Goal: Task Accomplishment & Management: Manage account settings

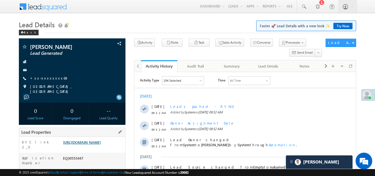
click at [89, 142] on link "https://angelbroking1-pk3em7sa.customui-test.leadsquared.com?leadId=03af6e76-c0…" at bounding box center [82, 142] width 38 height 5
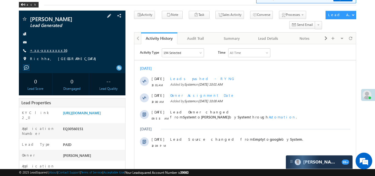
click at [40, 50] on link "+xx-xxxxxxxx36" at bounding box center [48, 50] width 37 height 5
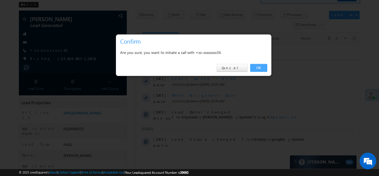
click at [257, 65] on link "OK" at bounding box center [258, 68] width 17 height 8
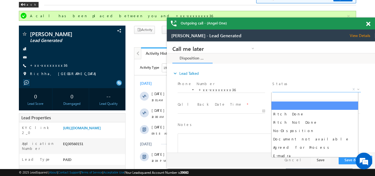
click at [296, 87] on span "X" at bounding box center [316, 90] width 88 height 6
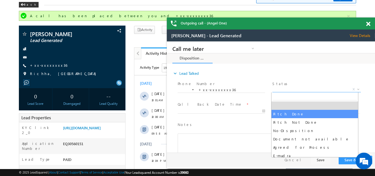
select select "Pitch Done"
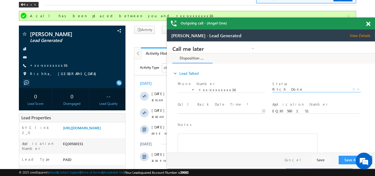
type input "10/15/25 10:06 AM"
click at [211, 111] on body "Call me later Campaign Success Commitment Cross Sell Customer Drop-off reasons …" at bounding box center [271, 96] width 208 height 111
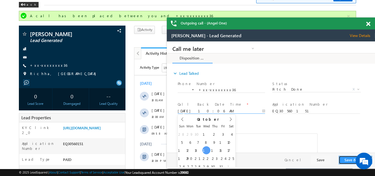
click at [348, 161] on button "Save & Close" at bounding box center [355, 159] width 34 height 9
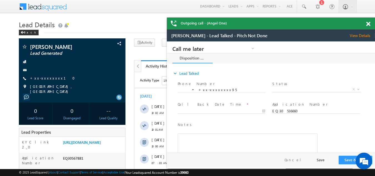
click at [368, 23] on span at bounding box center [368, 24] width 4 height 5
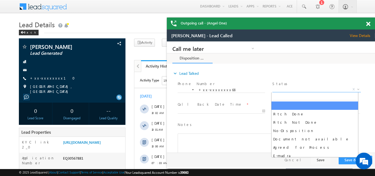
click at [291, 88] on span "X" at bounding box center [316, 90] width 88 height 6
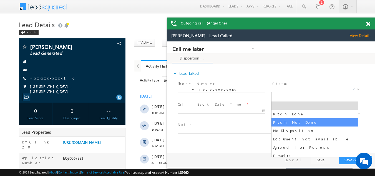
select select "Pitch Not Done"
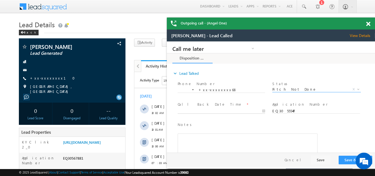
type input "10/15/25 10:20 AM"
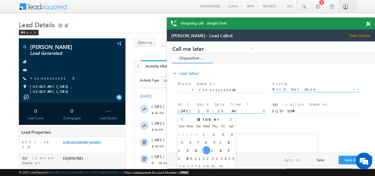
click at [212, 109] on input "10/15/25 10:20 AM" at bounding box center [221, 111] width 87 height 6
click at [345, 158] on button "Save & Close" at bounding box center [355, 159] width 34 height 9
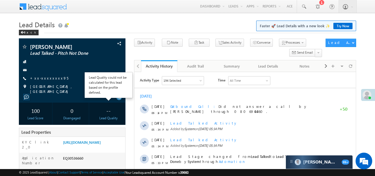
scroll to position [28, 0]
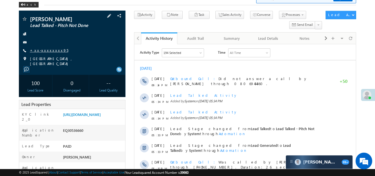
click at [46, 49] on link "+xx-xxxxxxxx95" at bounding box center [49, 50] width 38 height 5
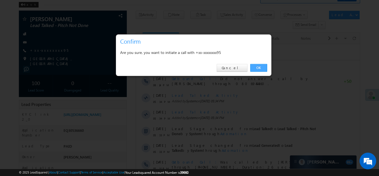
click at [258, 68] on link "OK" at bounding box center [258, 68] width 17 height 8
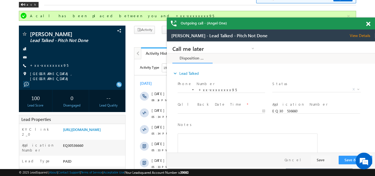
scroll to position [0, 0]
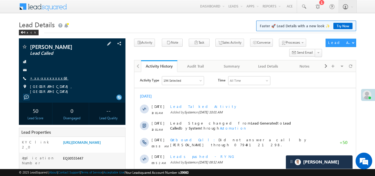
click at [45, 78] on link "+xx-xxxxxxxx68" at bounding box center [49, 77] width 39 height 5
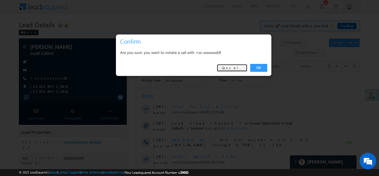
drag, startPoint x: 242, startPoint y: 67, endPoint x: 239, endPoint y: 66, distance: 2.8
click at [242, 67] on link "Cancel" at bounding box center [232, 68] width 31 height 8
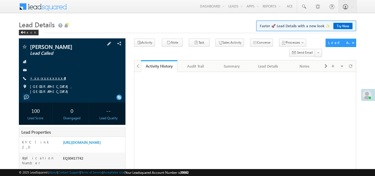
click at [47, 77] on link "+xx-xxxxxxxx43" at bounding box center [48, 77] width 36 height 5
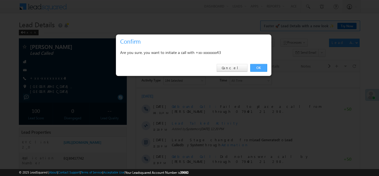
click at [260, 65] on link "OK" at bounding box center [258, 68] width 17 height 8
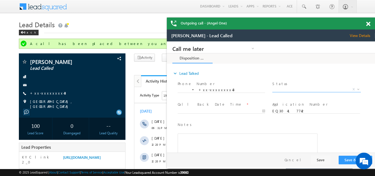
click at [288, 88] on span "X" at bounding box center [316, 90] width 88 height 6
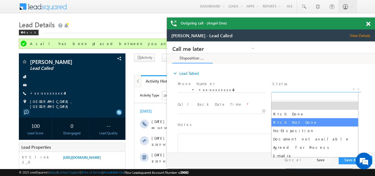
select select "Pitch Not Done"
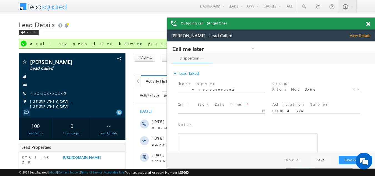
click at [218, 110] on body "Call me later Campaign Success Commitment Cross Sell Customer Drop-off reasons …" at bounding box center [271, 96] width 208 height 111
type input "10/15/25 10:23 AM"
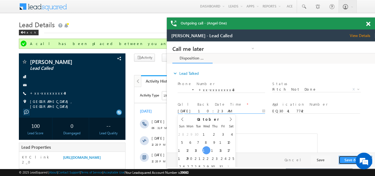
click at [351, 161] on button "Save & Close" at bounding box center [355, 159] width 34 height 9
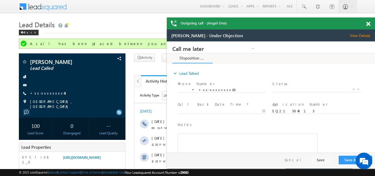
click at [356, 35] on span "View Details" at bounding box center [362, 35] width 25 height 5
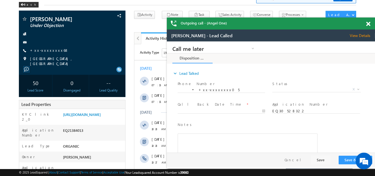
click at [368, 24] on span at bounding box center [368, 24] width 4 height 5
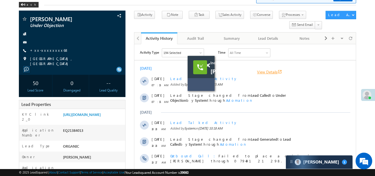
click at [267, 71] on link "View Details open_in_new" at bounding box center [269, 71] width 25 height 5
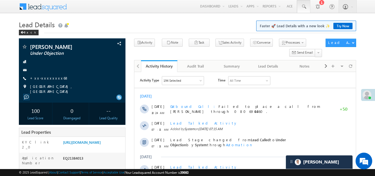
click at [303, 6] on span at bounding box center [304, 7] width 6 height 6
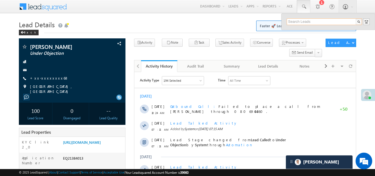
paste input "EQ30460452"
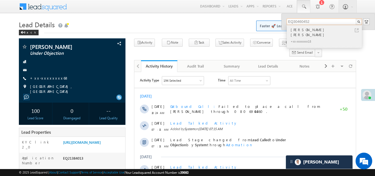
type input "EQ30460452"
click at [297, 32] on div "Ayush Aryan" at bounding box center [326, 32] width 74 height 11
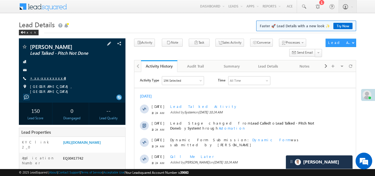
click at [40, 78] on link "+xx-xxxxxxxx43" at bounding box center [48, 77] width 36 height 5
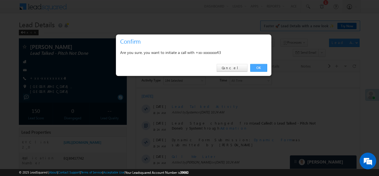
click at [258, 69] on link "OK" at bounding box center [258, 68] width 17 height 8
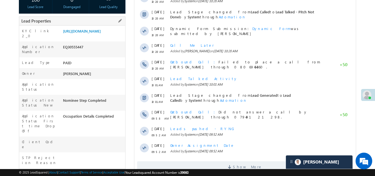
scroll to position [28, 0]
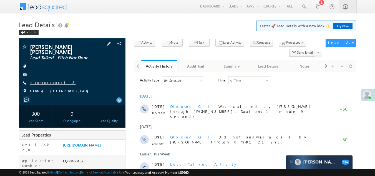
click at [42, 80] on link "+xx-xxxxxxxx18" at bounding box center [53, 82] width 46 height 5
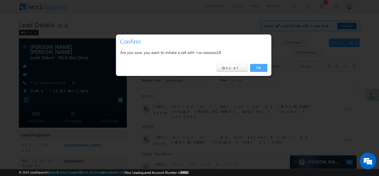
click at [258, 67] on link "OK" at bounding box center [258, 68] width 17 height 8
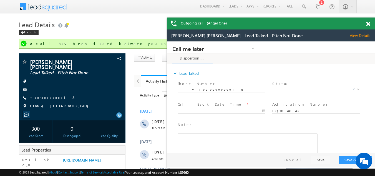
click at [368, 24] on span at bounding box center [368, 24] width 4 height 5
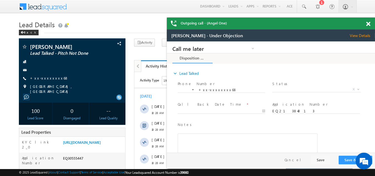
click at [368, 24] on span at bounding box center [368, 24] width 4 height 5
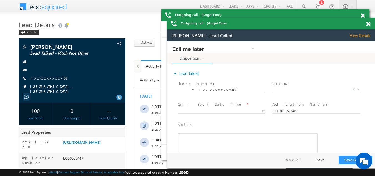
click at [368, 25] on span at bounding box center [368, 24] width 4 height 5
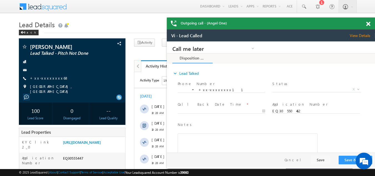
click at [361, 36] on span "View Details" at bounding box center [362, 35] width 25 height 5
click at [369, 24] on span at bounding box center [368, 24] width 4 height 5
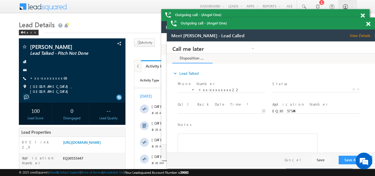
click at [368, 24] on span at bounding box center [368, 24] width 4 height 5
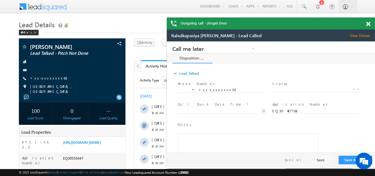
click at [368, 24] on span at bounding box center [368, 24] width 4 height 5
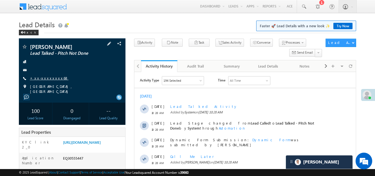
click at [40, 78] on link "+xx-xxxxxxxx68" at bounding box center [49, 77] width 39 height 5
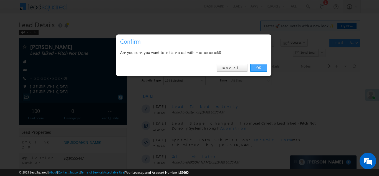
click at [259, 66] on link "OK" at bounding box center [258, 68] width 17 height 8
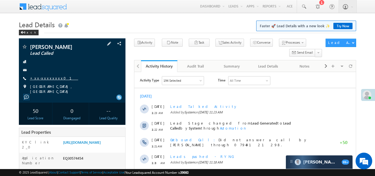
click at [44, 77] on link "+xx-xxxxxxxx01" at bounding box center [54, 77] width 48 height 5
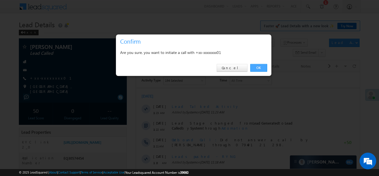
click at [260, 67] on link "OK" at bounding box center [258, 68] width 17 height 8
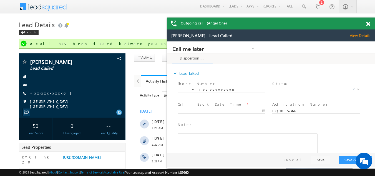
click at [285, 87] on span "X" at bounding box center [316, 90] width 88 height 6
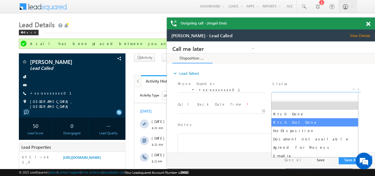
select select "Pitch Not Done"
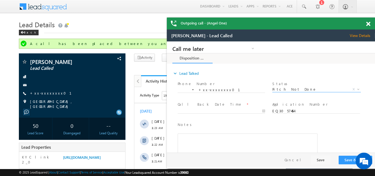
click at [199, 108] on span at bounding box center [224, 111] width 92 height 6
type input "10/15/25 11:32 AM"
click at [198, 111] on body "Call me later Campaign Success Commitment Cross Sell Customer Drop-off reasons …" at bounding box center [271, 96] width 208 height 111
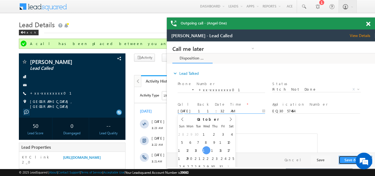
click at [343, 159] on button "Save & Close" at bounding box center [355, 159] width 34 height 9
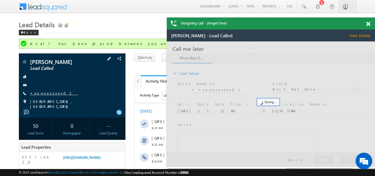
click at [46, 92] on link "+xx-xxxxxxxx01" at bounding box center [54, 92] width 48 height 5
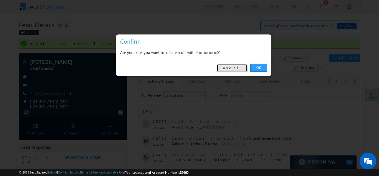
click at [239, 66] on link "Cancel" at bounding box center [232, 68] width 31 height 8
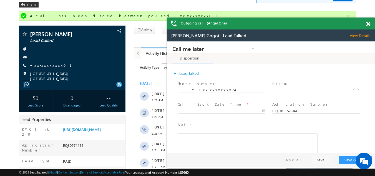
drag, startPoint x: 91, startPoint y: 16, endPoint x: 369, endPoint y: 23, distance: 278.3
click at [369, 23] on span at bounding box center [368, 24] width 4 height 5
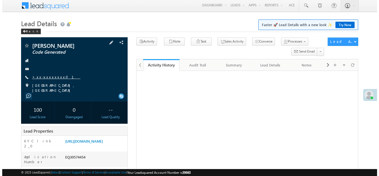
scroll to position [1, 0]
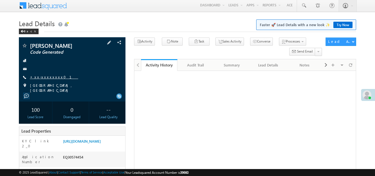
click at [43, 77] on link "+xx-xxxxxxxx01" at bounding box center [54, 76] width 48 height 5
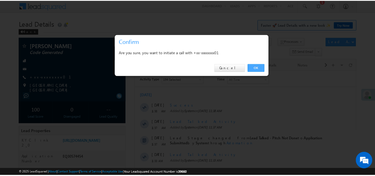
scroll to position [1, 0]
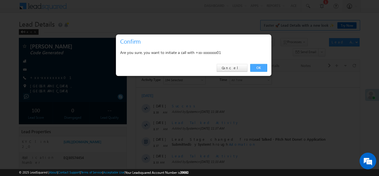
click at [258, 65] on link "OK" at bounding box center [258, 68] width 17 height 8
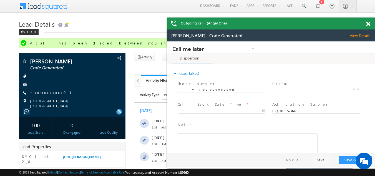
scroll to position [0, 0]
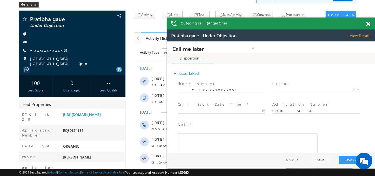
click at [367, 23] on span at bounding box center [368, 24] width 4 height 5
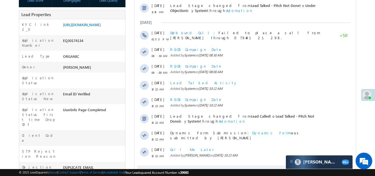
scroll to position [139, 0]
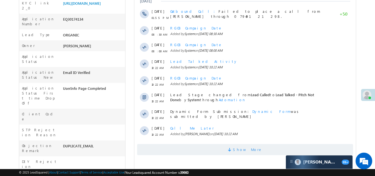
click at [211, 151] on span "Show More" at bounding box center [245, 149] width 216 height 11
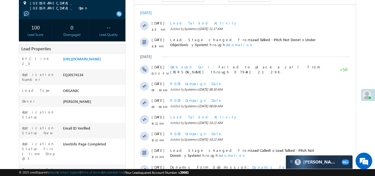
scroll to position [0, 0]
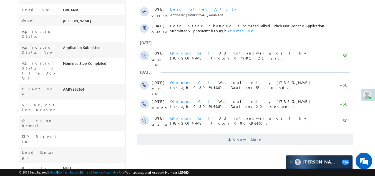
scroll to position [222, 0]
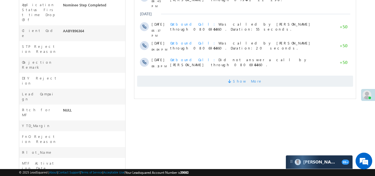
click at [220, 79] on span "Show More" at bounding box center [245, 80] width 216 height 11
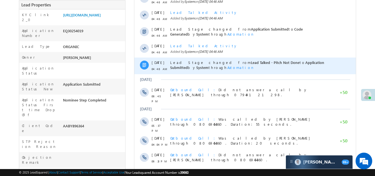
scroll to position [16, 0]
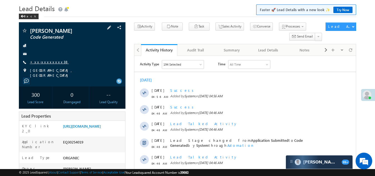
click at [42, 60] on link "+xx-xxxxxxxx38" at bounding box center [49, 61] width 39 height 5
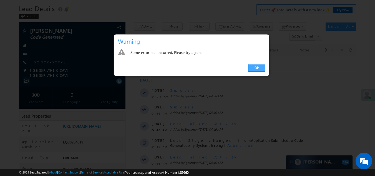
click at [256, 66] on link "Ok" at bounding box center [256, 68] width 17 height 8
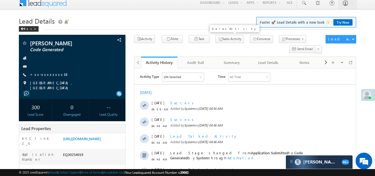
scroll to position [0, 0]
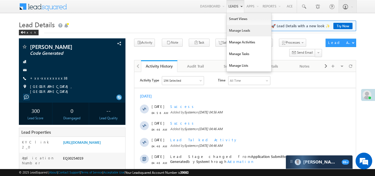
click at [236, 29] on link "Manage Leads" at bounding box center [249, 31] width 44 height 12
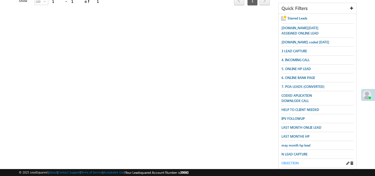
scroll to position [138, 0]
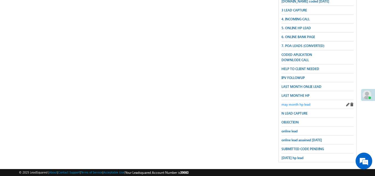
click at [294, 102] on span "may month hp lead" at bounding box center [295, 104] width 29 height 4
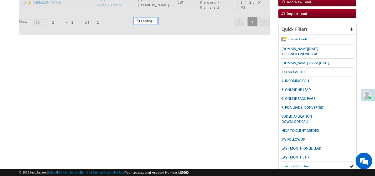
scroll to position [27, 0]
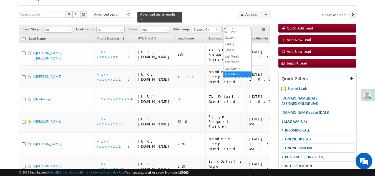
click at [233, 27] on span "This Month" at bounding box center [235, 29] width 26 height 5
click at [233, 43] on link "[DATE]" at bounding box center [237, 44] width 28 height 5
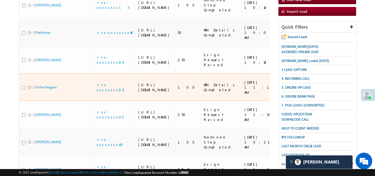
scroll to position [69, 0]
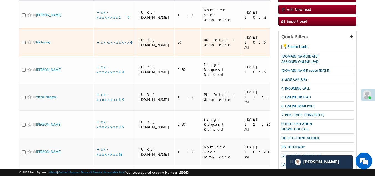
click at [107, 44] on link "+xx-xxxxxxxx46" at bounding box center [115, 42] width 36 height 5
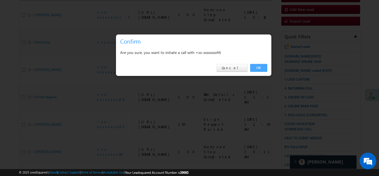
click at [257, 65] on link "OK" at bounding box center [258, 68] width 17 height 8
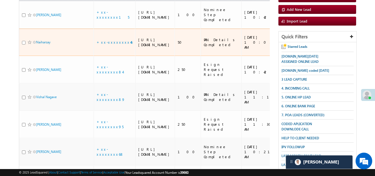
click at [24, 44] on input "checkbox" at bounding box center [24, 43] width 4 height 4
checkbox input "true"
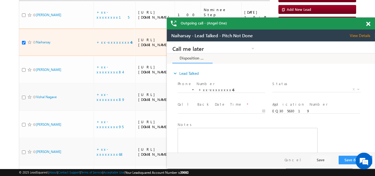
scroll to position [0, 0]
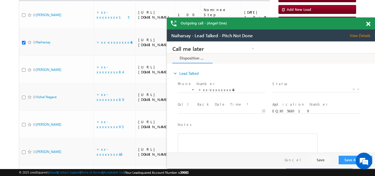
click at [359, 36] on span "View Details" at bounding box center [362, 35] width 25 height 5
click at [366, 24] on span at bounding box center [368, 24] width 4 height 5
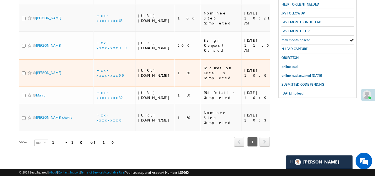
scroll to position [279, 0]
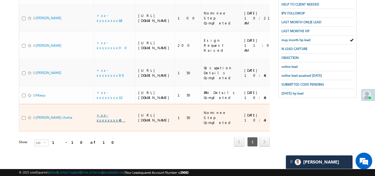
click at [106, 112] on link "+xx-xxxxxxxx40" at bounding box center [111, 117] width 29 height 10
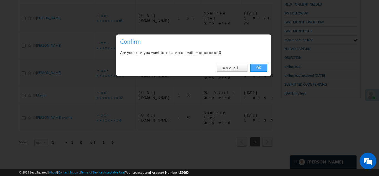
click at [256, 64] on link "OK" at bounding box center [258, 68] width 17 height 8
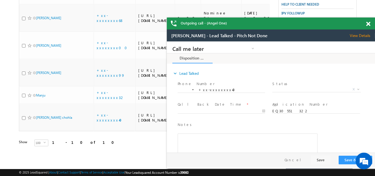
scroll to position [0, 0]
click at [363, 35] on span "View Details" at bounding box center [362, 35] width 25 height 5
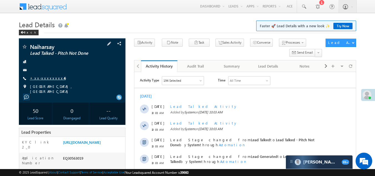
click at [45, 78] on link "+xx-xxxxxxxx46" at bounding box center [48, 77] width 36 height 5
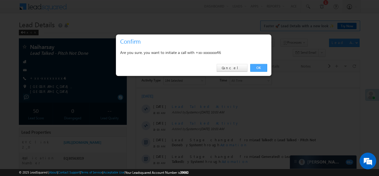
click at [257, 67] on link "OK" at bounding box center [258, 68] width 17 height 8
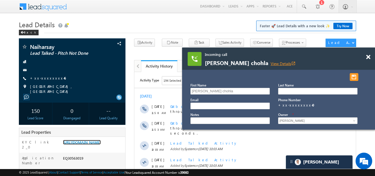
click at [295, 62] on link "View Details open_in_new" at bounding box center [282, 63] width 25 height 5
click at [295, 63] on link "View Details open_in_new" at bounding box center [282, 63] width 25 height 5
click at [369, 55] on span at bounding box center [368, 57] width 4 height 5
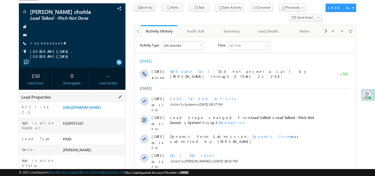
scroll to position [83, 0]
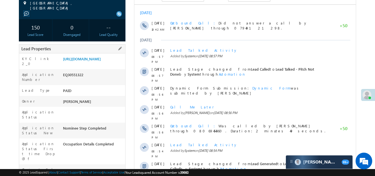
drag, startPoint x: 65, startPoint y: 86, endPoint x: 90, endPoint y: 87, distance: 25.5
click at [90, 80] on div "EQ30551322" at bounding box center [94, 76] width 64 height 8
click at [94, 61] on link "[URL][DOMAIN_NAME]" at bounding box center [82, 58] width 38 height 5
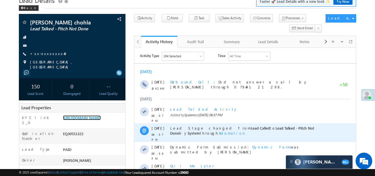
scroll to position [0, 0]
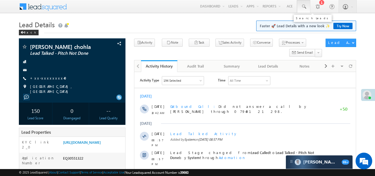
click at [302, 5] on span at bounding box center [304, 7] width 6 height 6
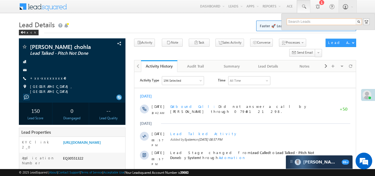
paste input "EQ30538668"
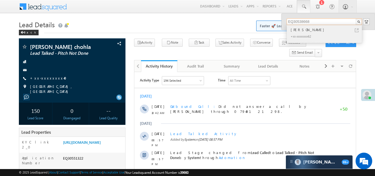
type input "EQ30538668"
click at [297, 29] on div "[PERSON_NAME]" at bounding box center [326, 30] width 74 height 6
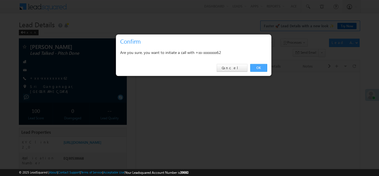
click at [258, 68] on link "OK" at bounding box center [258, 68] width 17 height 8
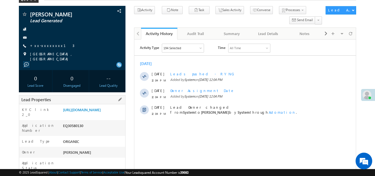
scroll to position [28, 0]
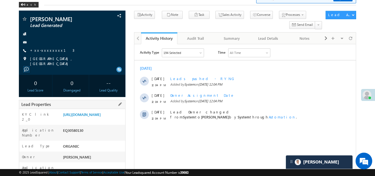
drag, startPoint x: 64, startPoint y: 137, endPoint x: 84, endPoint y: 139, distance: 20.1
click at [84, 135] on div "EQ30580130" at bounding box center [94, 131] width 64 height 8
click at [100, 145] on div "Lead Type ORGANIC" at bounding box center [72, 145] width 106 height 11
drag, startPoint x: 63, startPoint y: 136, endPoint x: 87, endPoint y: 136, distance: 23.6
click at [87, 135] on div "EQ30580130" at bounding box center [94, 131] width 64 height 8
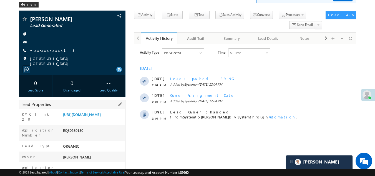
copy div "EQ30580130"
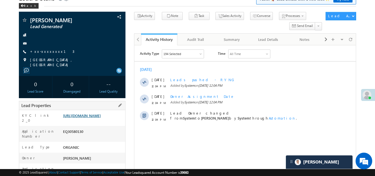
scroll to position [0, 0]
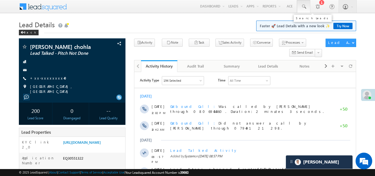
click at [303, 6] on span at bounding box center [304, 7] width 6 height 6
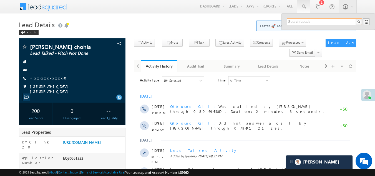
paste input "EQ30274015"
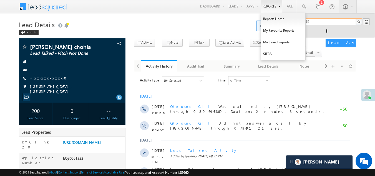
type input "EQ30274015"
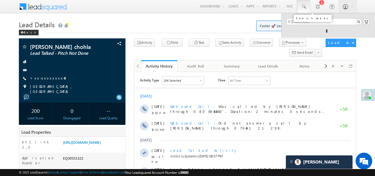
click at [303, 7] on span at bounding box center [304, 7] width 6 height 6
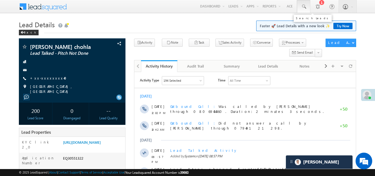
click at [303, 7] on span at bounding box center [304, 7] width 6 height 6
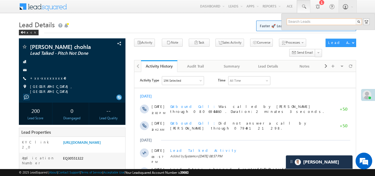
paste input "EQ30274015"
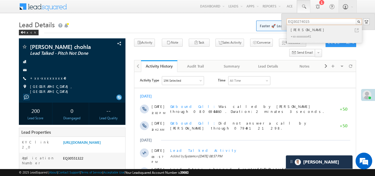
type input "EQ30274015"
click at [294, 33] on div "+xx-xxxxxxxx41" at bounding box center [326, 36] width 74 height 7
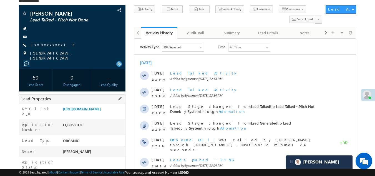
scroll to position [83, 0]
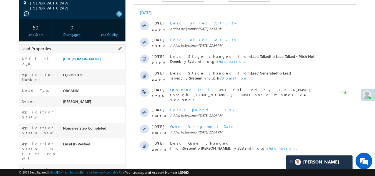
drag, startPoint x: 63, startPoint y: 81, endPoint x: 88, endPoint y: 78, distance: 25.2
click at [88, 78] on div "Application Number EQ30580130" at bounding box center [72, 77] width 106 height 16
copy div "EQ30580130"
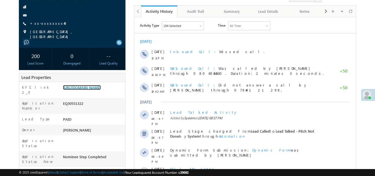
scroll to position [28, 0]
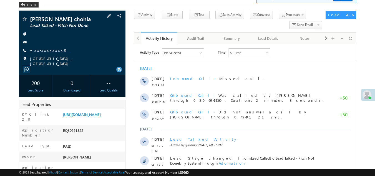
click at [39, 52] on link "+xx-xxxxxxxx40" at bounding box center [50, 50] width 40 height 5
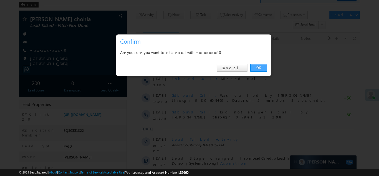
click at [259, 67] on link "OK" at bounding box center [258, 68] width 17 height 8
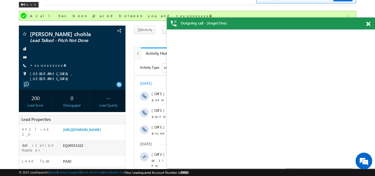
click at [369, 24] on span at bounding box center [368, 24] width 4 height 5
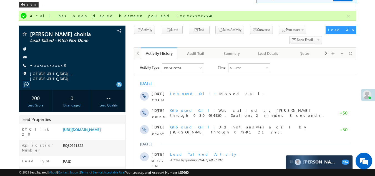
scroll to position [0, 0]
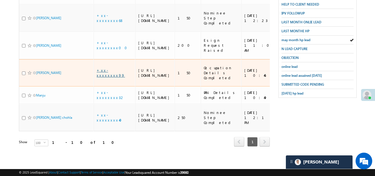
click at [108, 68] on link "+xx-xxxxxxxx99" at bounding box center [111, 73] width 28 height 10
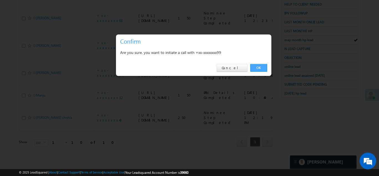
click at [257, 67] on link "OK" at bounding box center [258, 68] width 17 height 8
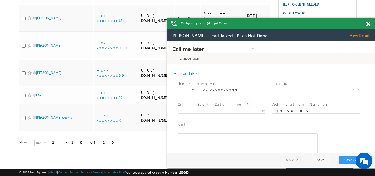
click at [368, 22] on span at bounding box center [368, 24] width 4 height 5
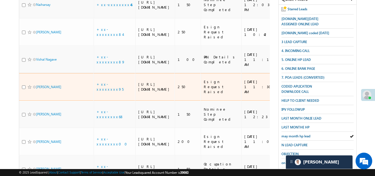
scroll to position [70, 0]
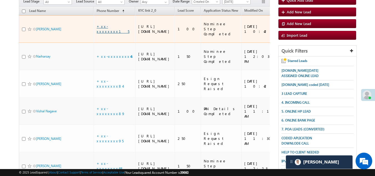
click at [113, 28] on link "+xx-xxxxxxxx15" at bounding box center [113, 29] width 33 height 10
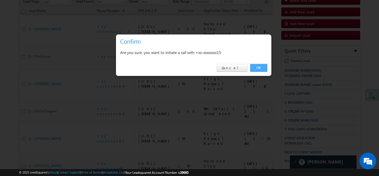
click at [260, 67] on link "OK" at bounding box center [258, 68] width 17 height 8
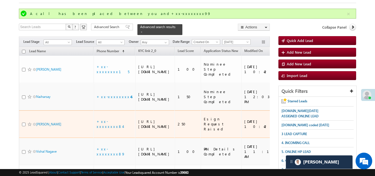
scroll to position [0, 0]
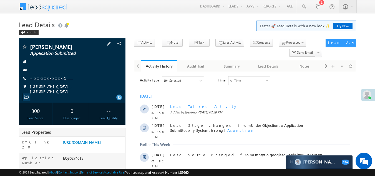
click at [44, 76] on link "+xx-xxxxxxxx41" at bounding box center [51, 77] width 43 height 5
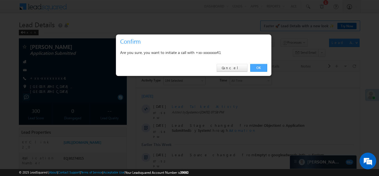
click at [259, 66] on link "OK" at bounding box center [258, 68] width 17 height 8
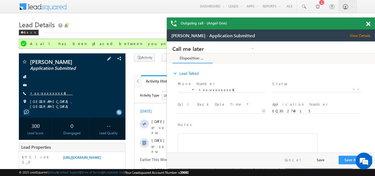
click at [37, 93] on link "+xx-xxxxxxxx41" at bounding box center [51, 92] width 43 height 5
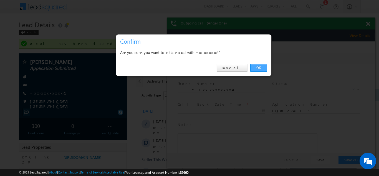
click at [257, 68] on link "OK" at bounding box center [258, 68] width 17 height 8
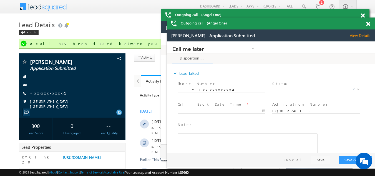
click at [367, 24] on span at bounding box center [368, 24] width 4 height 5
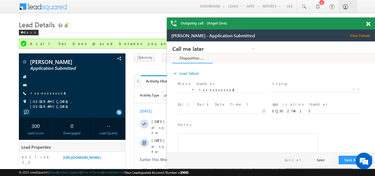
click at [366, 24] on span at bounding box center [368, 24] width 4 height 5
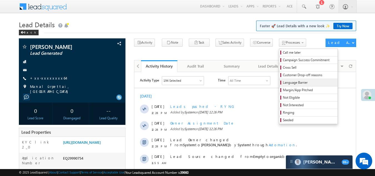
click at [283, 83] on span "Language Barrier" at bounding box center [309, 82] width 53 height 5
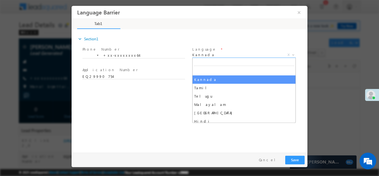
click at [224, 53] on span "Kannada" at bounding box center [237, 54] width 90 height 5
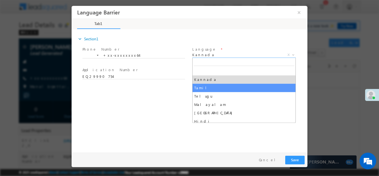
select select "Tamil"
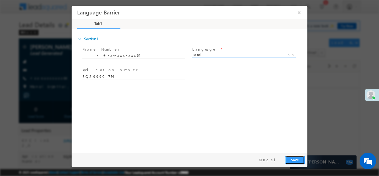
click at [293, 156] on button "Save" at bounding box center [294, 159] width 19 height 9
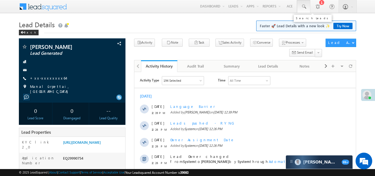
click at [303, 7] on span at bounding box center [304, 7] width 6 height 6
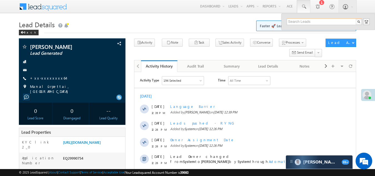
paste input "EQ30442471"
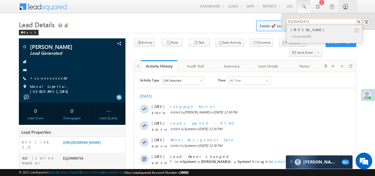
type input "EQ30442471"
click at [301, 30] on div "Mahendra sorathiya" at bounding box center [326, 30] width 74 height 6
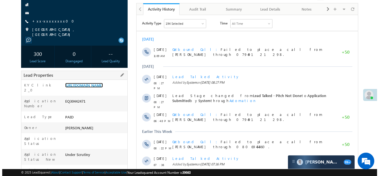
scroll to position [28, 0]
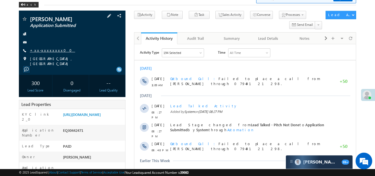
click at [42, 50] on link "+xx-xxxxxxxx00" at bounding box center [52, 50] width 45 height 5
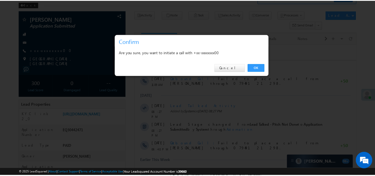
scroll to position [0, 0]
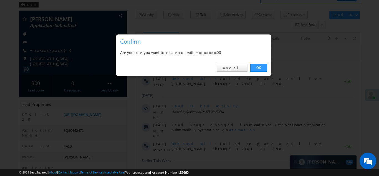
click at [256, 63] on div "OK Cancel" at bounding box center [193, 68] width 155 height 16
click at [262, 67] on link "OK" at bounding box center [258, 68] width 17 height 8
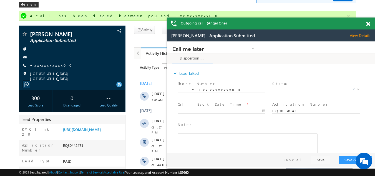
click at [295, 88] on span "X" at bounding box center [316, 90] width 88 height 6
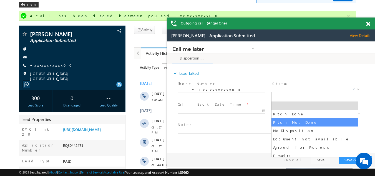
select select "Pitch Not Done"
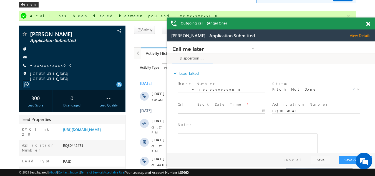
type input "10/15/25 12:44 PM"
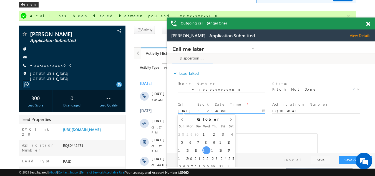
click at [198, 108] on input "10/15/25 12:44 PM" at bounding box center [221, 111] width 87 height 6
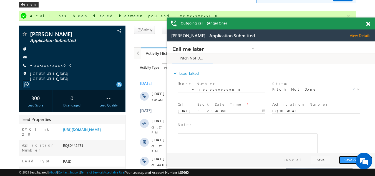
click at [350, 160] on button "Save & Close" at bounding box center [355, 159] width 34 height 9
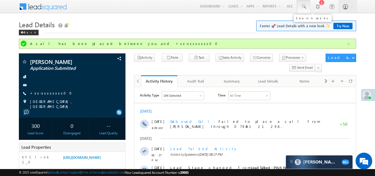
click at [303, 8] on span at bounding box center [304, 7] width 6 height 6
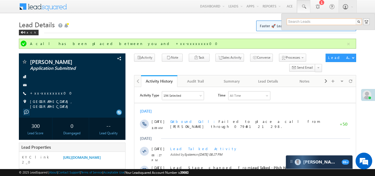
paste input "EQ30523005"
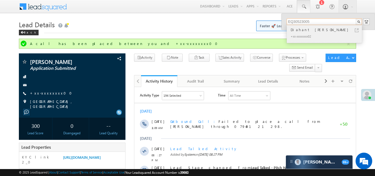
type input "EQ30523005"
click at [313, 27] on div "Diahant [PERSON_NAME]" at bounding box center [326, 30] width 74 height 6
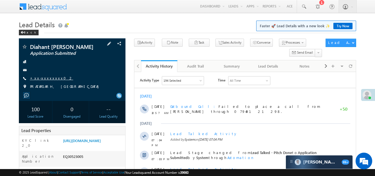
click at [41, 77] on link "+xx-xxxxxxxx02" at bounding box center [51, 77] width 43 height 5
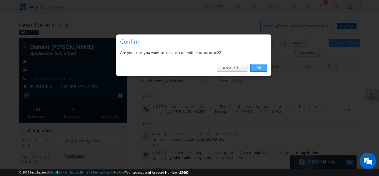
click at [260, 69] on link "OK" at bounding box center [258, 68] width 17 height 8
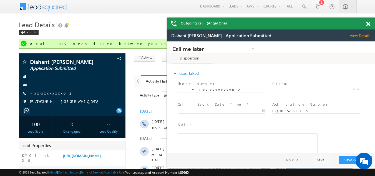
click at [292, 88] on span "X" at bounding box center [316, 90] width 88 height 6
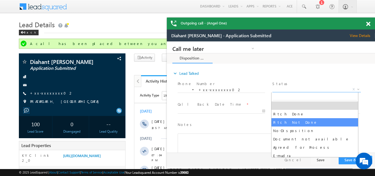
select select "Pitch Not Done"
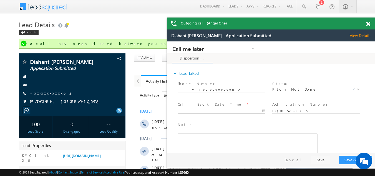
type input "[DATE] 12:46 PM"
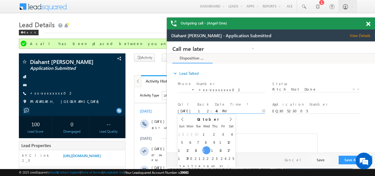
click at [201, 110] on input "[DATE] 12:46 PM" at bounding box center [221, 111] width 87 height 6
click at [345, 160] on button "Save & Close" at bounding box center [355, 159] width 34 height 9
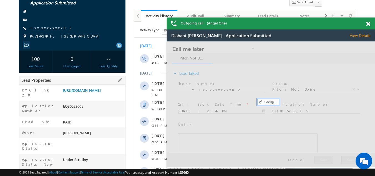
scroll to position [55, 0]
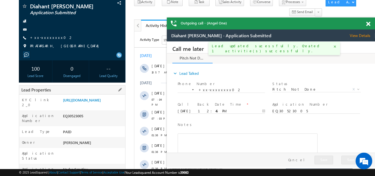
drag, startPoint x: 62, startPoint y: 123, endPoint x: 90, endPoint y: 123, distance: 27.5
click at [90, 121] on div "EQ30523005" at bounding box center [94, 117] width 64 height 8
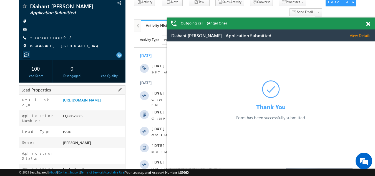
copy div "EQ30523005"
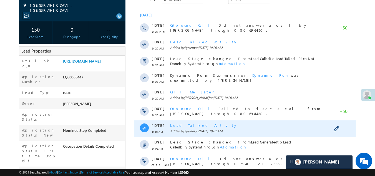
scroll to position [139, 0]
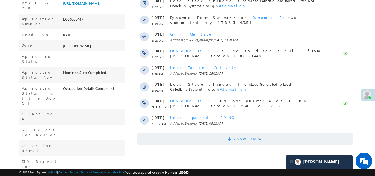
click at [198, 139] on span "Show More" at bounding box center [245, 138] width 216 height 11
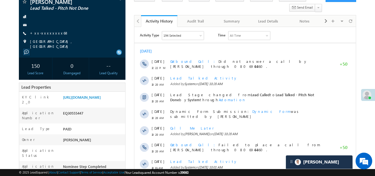
scroll to position [0, 0]
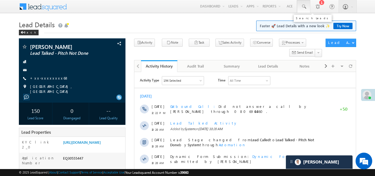
click at [303, 5] on span at bounding box center [304, 7] width 6 height 6
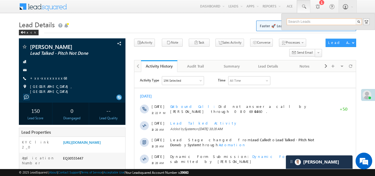
paste input "EQ30555447"
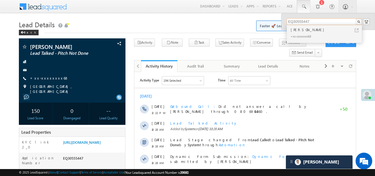
type input "EQ30555447"
click at [298, 33] on div "+xx-xxxxxxxx68" at bounding box center [326, 36] width 74 height 7
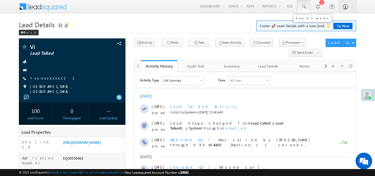
click at [304, 6] on span at bounding box center [304, 7] width 6 height 6
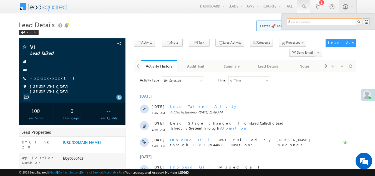
paste input "EQ28956648"
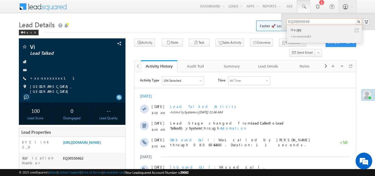
type input "EQ28956648"
click at [296, 29] on div "Happy" at bounding box center [326, 30] width 74 height 6
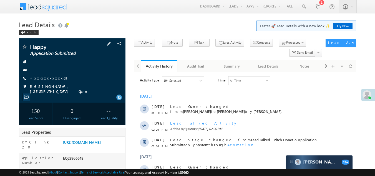
click at [46, 77] on link "+xx-xxxxxxxx63" at bounding box center [48, 77] width 37 height 5
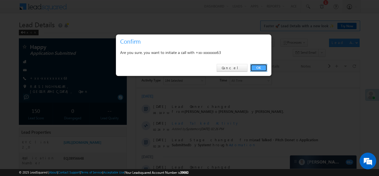
click at [256, 65] on link "OK" at bounding box center [258, 68] width 17 height 8
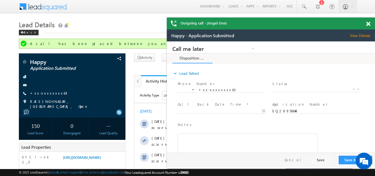
click at [369, 24] on span at bounding box center [368, 24] width 4 height 5
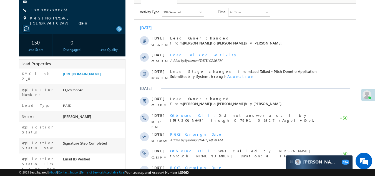
scroll to position [250, 0]
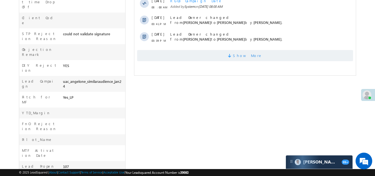
click at [176, 57] on span "Show More" at bounding box center [245, 55] width 216 height 11
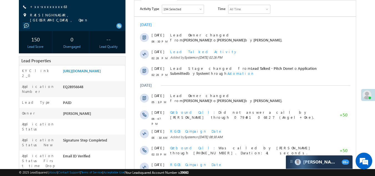
scroll to position [28, 0]
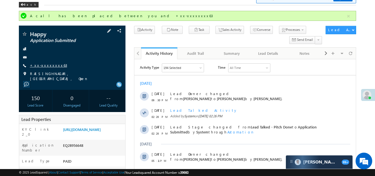
click at [48, 64] on link "+xx-xxxxxxxx63" at bounding box center [48, 65] width 37 height 5
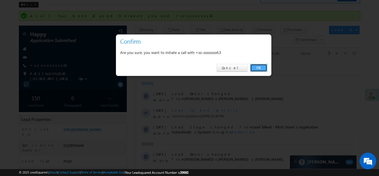
click at [260, 67] on link "OK" at bounding box center [258, 68] width 17 height 8
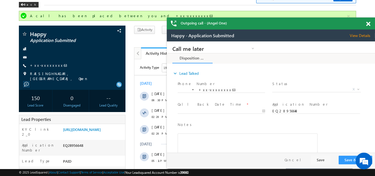
scroll to position [0, 0]
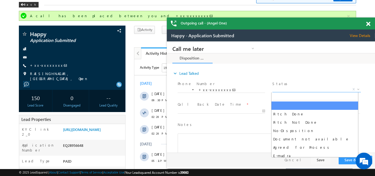
drag, startPoint x: 292, startPoint y: 87, endPoint x: 292, endPoint y: 108, distance: 20.8
click at [292, 87] on span "X" at bounding box center [316, 90] width 88 height 6
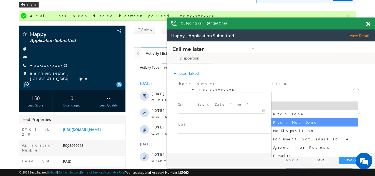
select select "Pitch Not Done"
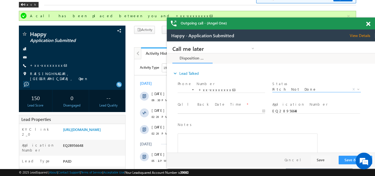
click at [202, 109] on body "Call me later Campaign Success Commitment Cross Sell Customer Drop-off reasons …" at bounding box center [271, 96] width 208 height 111
type input "[DATE] 12:54 PM"
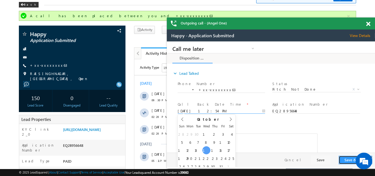
click at [351, 160] on button "Save & Close" at bounding box center [355, 159] width 34 height 9
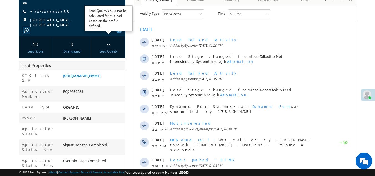
scroll to position [83, 0]
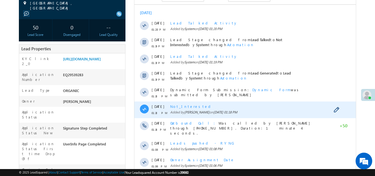
click at [178, 106] on span "Not_Interested" at bounding box center [191, 106] width 42 height 5
click at [181, 106] on span "Not_Interested" at bounding box center [191, 106] width 42 height 5
click at [183, 105] on span "Not_Interested" at bounding box center [191, 106] width 42 height 5
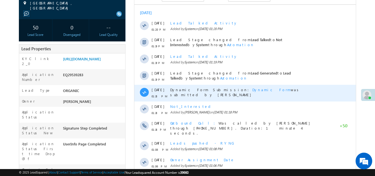
click at [200, 97] on div "Dynamic Form Submission: Dynamic Form was submitted by [PERSON_NAME]" at bounding box center [251, 93] width 162 height 17
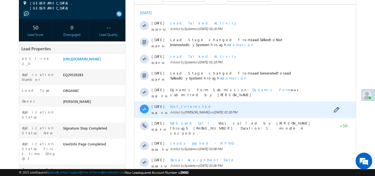
click at [177, 107] on span "Not_Interested" at bounding box center [191, 106] width 42 height 5
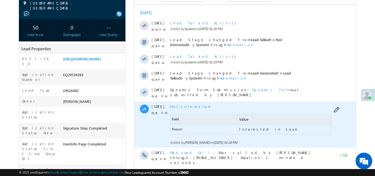
click at [174, 108] on span "Not_Interested" at bounding box center [191, 106] width 42 height 5
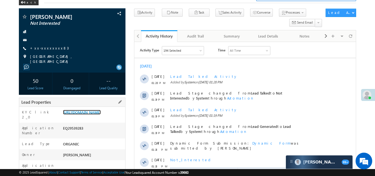
scroll to position [0, 0]
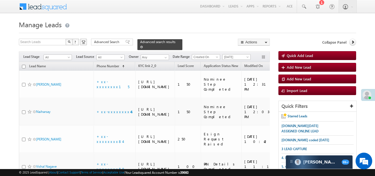
click at [143, 45] on span at bounding box center [141, 46] width 3 height 3
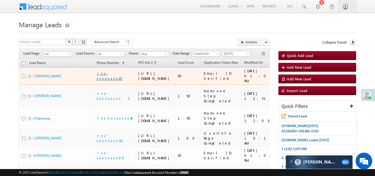
click at [110, 80] on link "+xx-xxxxxxxx67" at bounding box center [110, 76] width 26 height 10
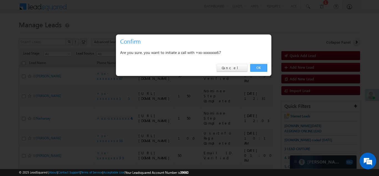
click at [260, 65] on link "OK" at bounding box center [258, 68] width 17 height 8
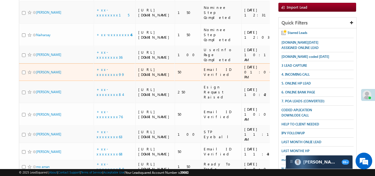
scroll to position [154, 0]
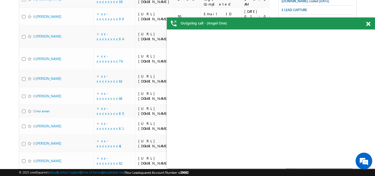
click at [369, 24] on span at bounding box center [368, 24] width 4 height 5
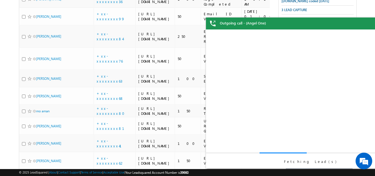
scroll to position [0, 0]
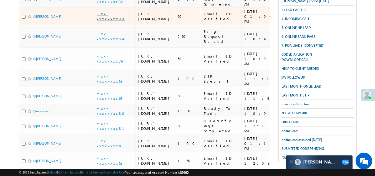
click at [109, 21] on link "+xx-xxxxxxxx99" at bounding box center [111, 16] width 28 height 10
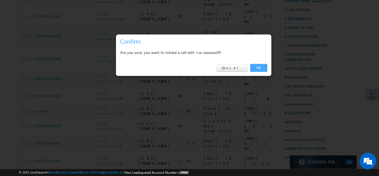
click at [258, 65] on link "OK" at bounding box center [258, 68] width 17 height 8
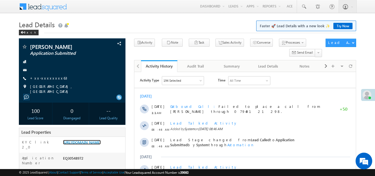
scroll to position [166, 0]
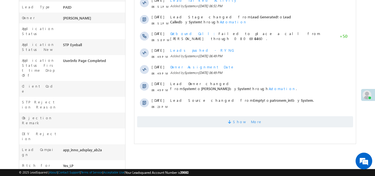
click at [175, 122] on span "Show More" at bounding box center [245, 121] width 216 height 11
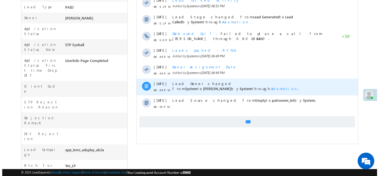
scroll to position [28, 0]
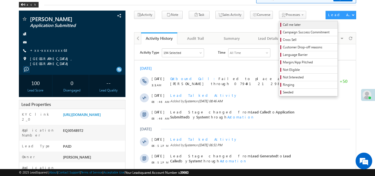
click at [283, 24] on span "Call me later" at bounding box center [309, 24] width 53 height 5
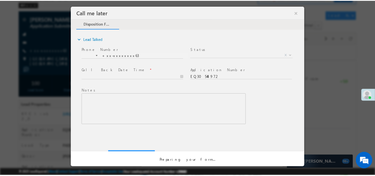
scroll to position [0, 0]
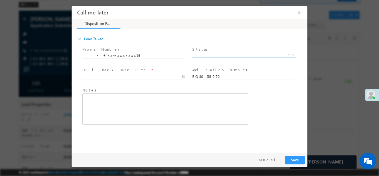
click at [203, 53] on span "X" at bounding box center [243, 55] width 103 height 6
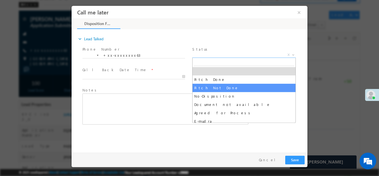
select select "Pitch Not Done"
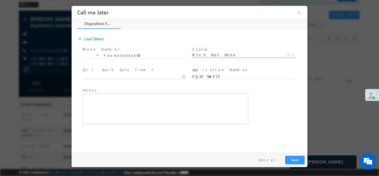
type input "10/15/25 1:31 PM"
click at [114, 75] on input "10/15/25 1:31 PM" at bounding box center [133, 77] width 103 height 6
click at [293, 157] on button "Save" at bounding box center [294, 159] width 19 height 9
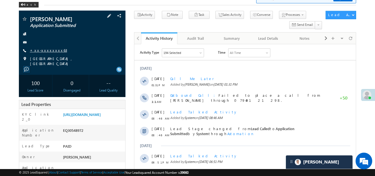
click at [41, 48] on link "+xx-xxxxxxxx63" at bounding box center [48, 50] width 37 height 5
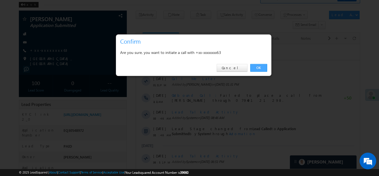
drag, startPoint x: 260, startPoint y: 65, endPoint x: 125, endPoint y: 20, distance: 141.8
click at [260, 65] on link "OK" at bounding box center [258, 68] width 17 height 8
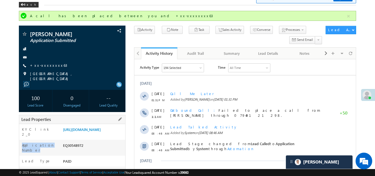
drag, startPoint x: 63, startPoint y: 138, endPoint x: 85, endPoint y: 140, distance: 22.5
click at [87, 160] on div "Lead Type PAID" at bounding box center [72, 160] width 106 height 11
drag, startPoint x: 64, startPoint y: 152, endPoint x: 86, endPoint y: 154, distance: 22.5
click at [86, 150] on div "EQ30548972" at bounding box center [94, 146] width 64 height 8
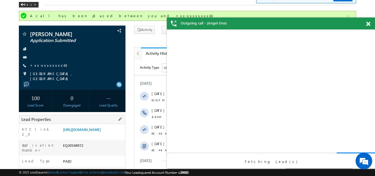
copy div "EQ30548972"
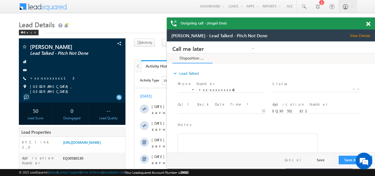
click at [368, 24] on span at bounding box center [368, 24] width 4 height 5
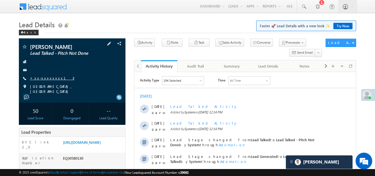
click at [41, 78] on link "+xx-xxxxxxxx13" at bounding box center [52, 77] width 44 height 5
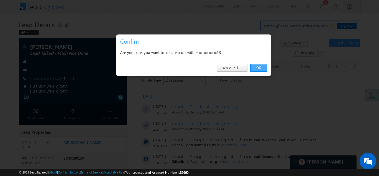
click at [257, 67] on link "OK" at bounding box center [258, 68] width 17 height 8
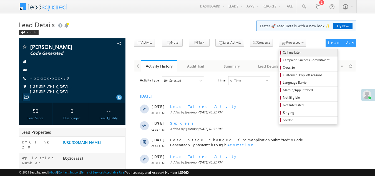
click at [283, 53] on span "Call me later" at bounding box center [309, 52] width 53 height 5
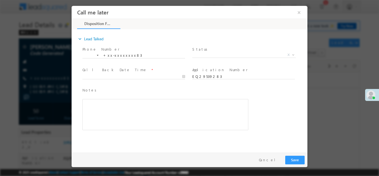
click at [221, 51] on span "Status *" at bounding box center [243, 49] width 102 height 6
click at [220, 52] on span "X" at bounding box center [243, 55] width 103 height 6
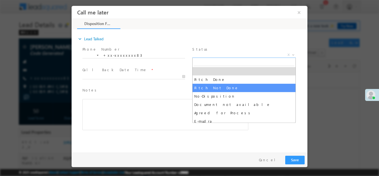
drag, startPoint x: 216, startPoint y: 89, endPoint x: 214, endPoint y: 87, distance: 3.3
select select "Pitch Not Done"
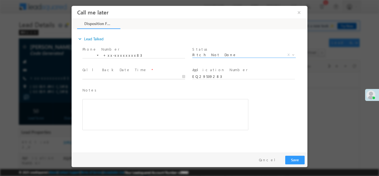
type input "10/15/25 1:33 PM"
click at [107, 74] on input "10/15/25 1:33 PM" at bounding box center [133, 77] width 103 height 6
click at [292, 158] on button "Save" at bounding box center [294, 159] width 19 height 9
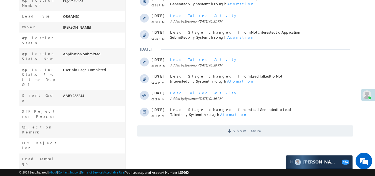
scroll to position [194, 0]
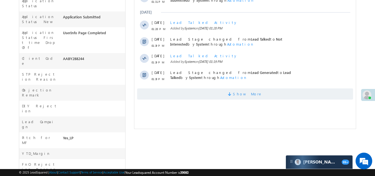
click at [242, 94] on span "Show More" at bounding box center [247, 93] width 29 height 11
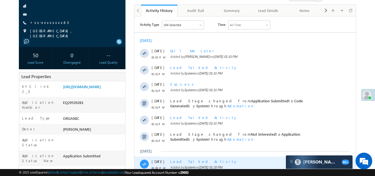
scroll to position [0, 0]
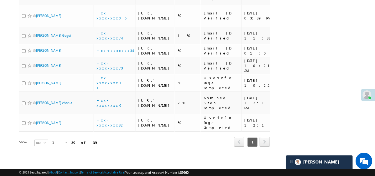
scroll to position [860, 0]
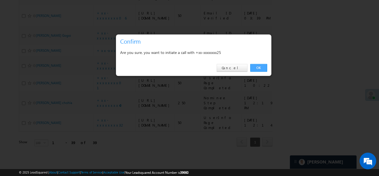
click at [257, 69] on link "OK" at bounding box center [258, 68] width 17 height 8
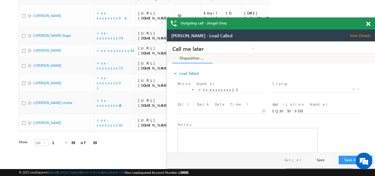
scroll to position [0, 0]
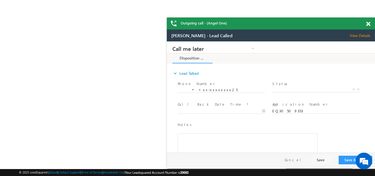
click at [368, 23] on span at bounding box center [368, 24] width 4 height 5
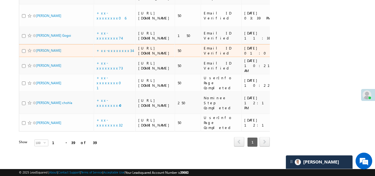
scroll to position [1069, 0]
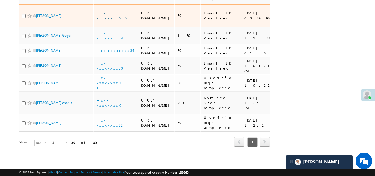
click at [112, 20] on link "+xx-xxxxxxxx06" at bounding box center [112, 16] width 30 height 10
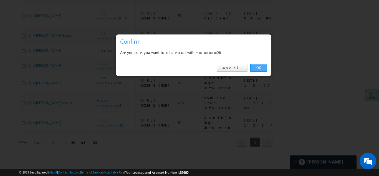
click at [257, 67] on link "OK" at bounding box center [258, 68] width 17 height 8
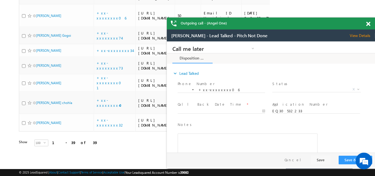
scroll to position [0, 0]
click at [369, 24] on span at bounding box center [368, 24] width 4 height 5
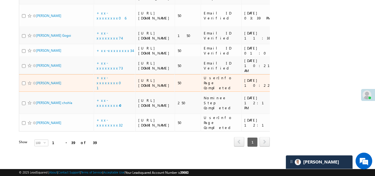
scroll to position [1152, 0]
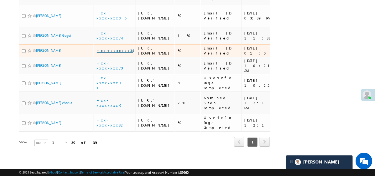
click at [110, 48] on link "+xx-xxxxxxxx34" at bounding box center [115, 50] width 36 height 5
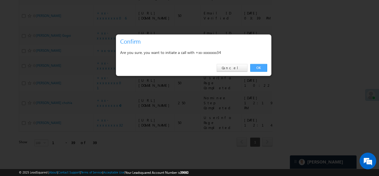
click at [257, 67] on link "OK" at bounding box center [258, 68] width 17 height 8
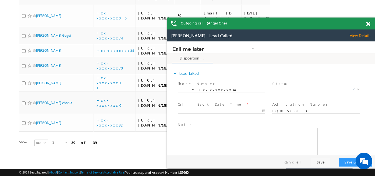
scroll to position [0, 0]
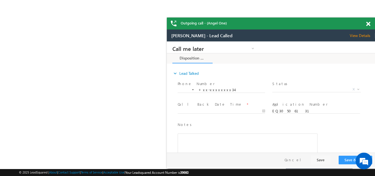
click at [368, 25] on span at bounding box center [368, 24] width 4 height 5
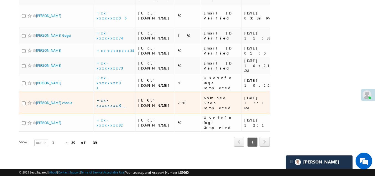
scroll to position [1196, 0]
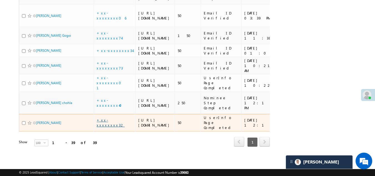
click at [109, 117] on link "+xx-xxxxxxxx32" at bounding box center [111, 122] width 28 height 10
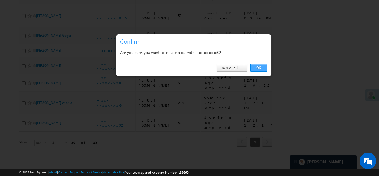
click at [258, 68] on link "OK" at bounding box center [258, 68] width 17 height 8
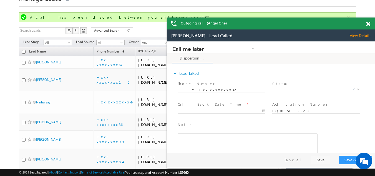
scroll to position [0, 0]
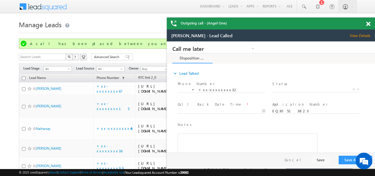
click at [367, 24] on span at bounding box center [368, 24] width 4 height 5
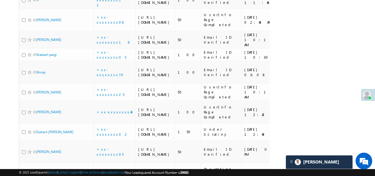
scroll to position [472, 0]
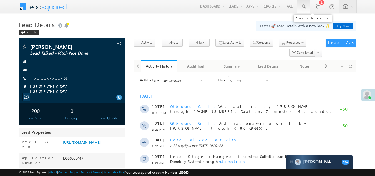
click at [303, 5] on span at bounding box center [304, 7] width 6 height 6
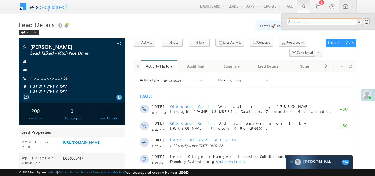
paste input "EQ30551322"
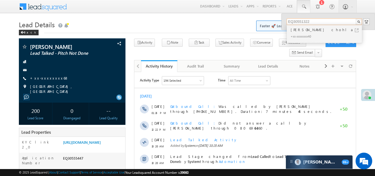
type input "EQ30551322"
click at [300, 35] on div "+xx-xxxxxxxx40" at bounding box center [326, 36] width 74 height 7
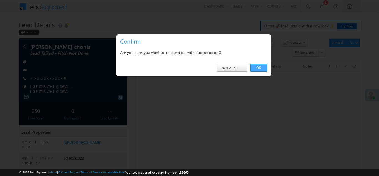
click at [259, 69] on link "OK" at bounding box center [258, 68] width 17 height 8
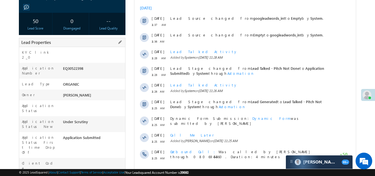
scroll to position [28, 0]
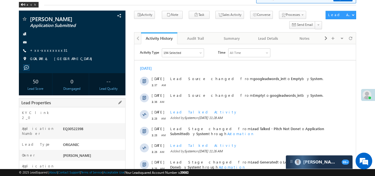
drag, startPoint x: 62, startPoint y: 122, endPoint x: 77, endPoint y: 121, distance: 14.5
click at [77, 126] on div "EQ30522398" at bounding box center [94, 130] width 64 height 8
click at [90, 43] on div at bounding box center [72, 42] width 101 height 6
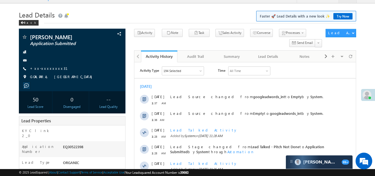
scroll to position [0, 0]
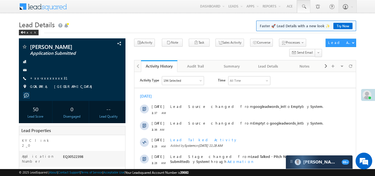
click at [304, 5] on span at bounding box center [304, 7] width 6 height 6
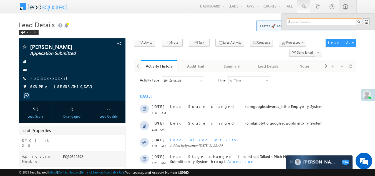
paste input "7578920431"
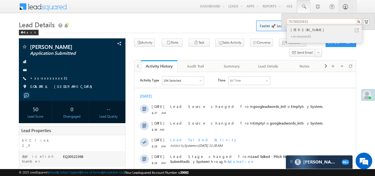
type input "7578920431"
click at [298, 33] on div "+xx-xxxxxxxx31" at bounding box center [326, 36] width 74 height 7
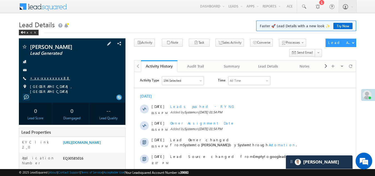
click at [41, 78] on link "+xx-xxxxxxxx88" at bounding box center [50, 77] width 40 height 5
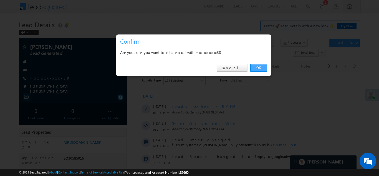
click at [257, 67] on link "OK" at bounding box center [258, 68] width 17 height 8
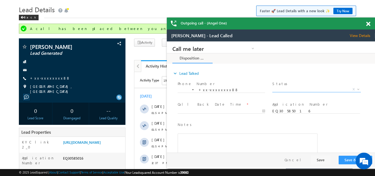
click at [293, 90] on span "X" at bounding box center [316, 90] width 88 height 6
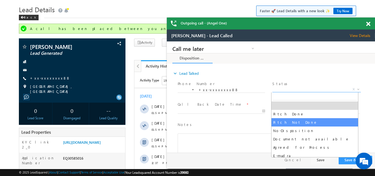
select select "Pitch Not Done"
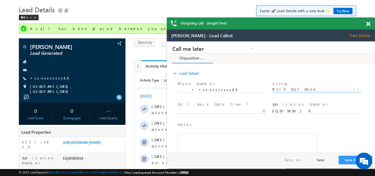
type input "10/15/25 2:12 PM"
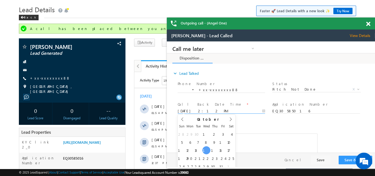
click at [187, 109] on input "10/15/25 2:12 PM" at bounding box center [221, 111] width 87 height 6
click at [345, 158] on button "Save & Close" at bounding box center [355, 159] width 34 height 9
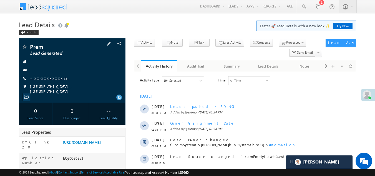
click at [44, 77] on link "+xx-xxxxxxxx32" at bounding box center [49, 77] width 39 height 5
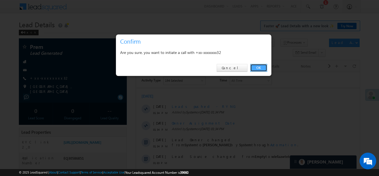
click at [256, 67] on link "OK" at bounding box center [258, 68] width 17 height 8
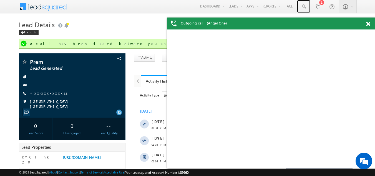
click at [368, 24] on span at bounding box center [368, 24] width 4 height 5
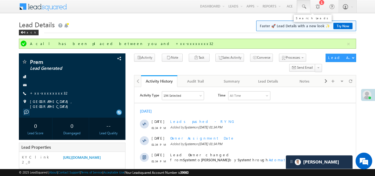
click at [302, 7] on span at bounding box center [304, 7] width 6 height 6
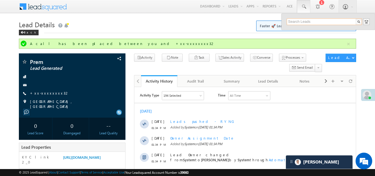
paste input "EQ30555720"
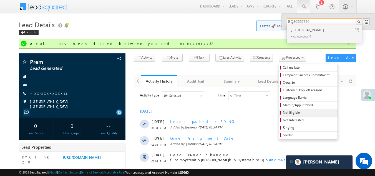
type input "EQ30555720"
click at [283, 113] on span "Not Eligible" at bounding box center [309, 112] width 53 height 5
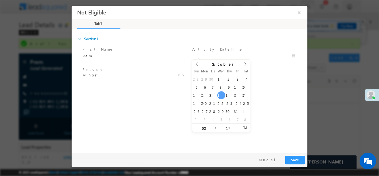
type input "10/15/25 2:17 PM"
click at [222, 54] on input "10/15/25 2:17 PM" at bounding box center [243, 56] width 103 height 6
click at [294, 156] on button "Save" at bounding box center [294, 159] width 19 height 9
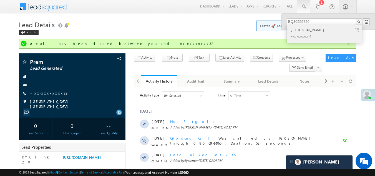
click at [302, 32] on div "[PERSON_NAME]" at bounding box center [326, 30] width 74 height 6
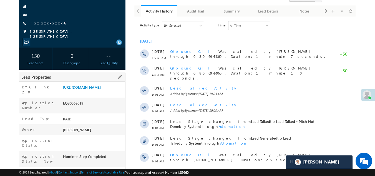
scroll to position [55, 0]
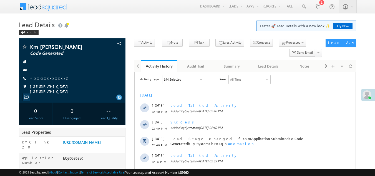
click at [47, 76] on link "+xx-xxxxxxxx72" at bounding box center [50, 77] width 40 height 5
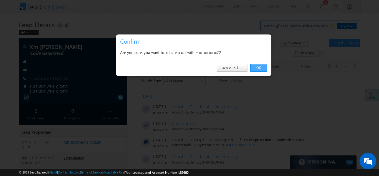
click at [256, 65] on link "OK" at bounding box center [258, 68] width 17 height 8
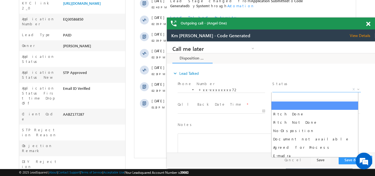
click at [295, 87] on span "X" at bounding box center [316, 90] width 88 height 6
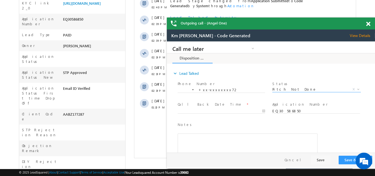
select select "Pitch Not Done"
type input "10/15/25 2:48 PM"
click at [188, 110] on input "10/15/25 2:48 PM" at bounding box center [221, 111] width 87 height 6
click at [348, 158] on button "Save & Close" at bounding box center [355, 159] width 34 height 9
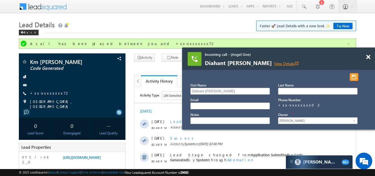
click at [274, 64] on link "View Details open_in_new" at bounding box center [286, 63] width 25 height 5
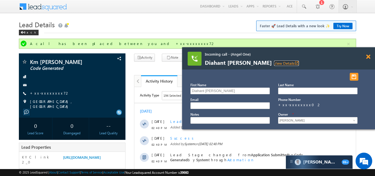
click at [368, 57] on span at bounding box center [368, 56] width 4 height 5
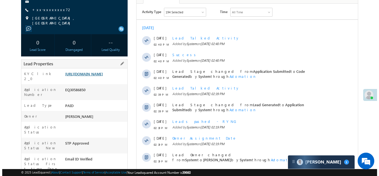
scroll to position [28, 0]
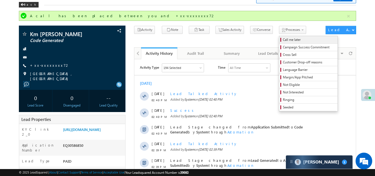
click at [283, 39] on span "Call me later" at bounding box center [309, 39] width 53 height 5
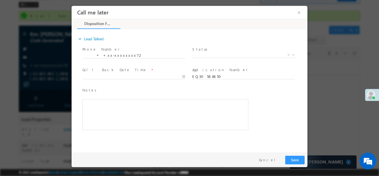
scroll to position [0, 0]
click at [214, 54] on span "X" at bounding box center [243, 55] width 103 height 6
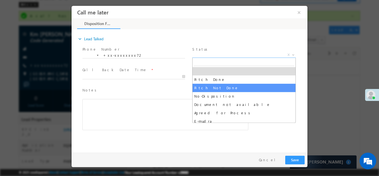
select select "Pitch Not Done"
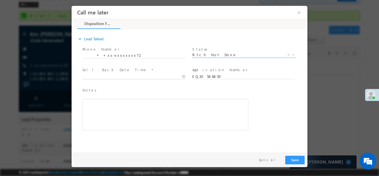
type input "10/15/25 2:52 PM"
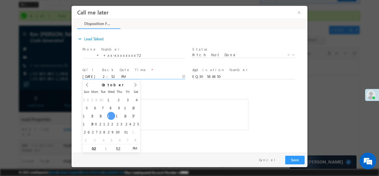
click at [145, 76] on input "10/15/25 2:52 PM" at bounding box center [133, 77] width 103 height 6
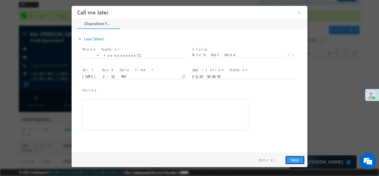
click at [296, 158] on button "Save" at bounding box center [294, 159] width 19 height 9
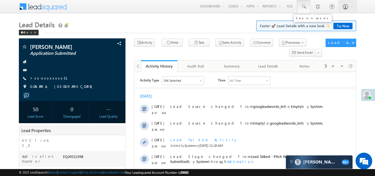
click at [303, 4] on span at bounding box center [304, 7] width 6 height 6
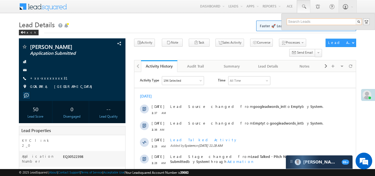
paste input "EQ30567881"
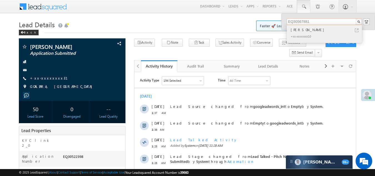
type input "EQ30567881"
click at [299, 32] on div "Mohit sain" at bounding box center [326, 30] width 74 height 6
click at [302, 32] on div "Mohit sain" at bounding box center [326, 30] width 74 height 6
click at [302, 37] on div "+xx-xxxxxxxx10" at bounding box center [326, 36] width 74 height 7
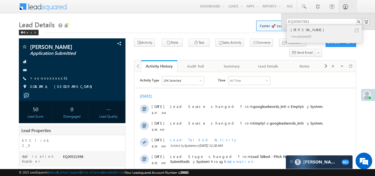
click at [302, 37] on div "+xx-xxxxxxxx10" at bounding box center [326, 36] width 74 height 7
click at [301, 34] on div "+xx-xxxxxxxx10" at bounding box center [326, 36] width 74 height 7
click at [298, 30] on div "Mohit sain" at bounding box center [326, 30] width 74 height 6
click at [299, 35] on div "+xx-xxxxxxxx10" at bounding box center [326, 36] width 74 height 7
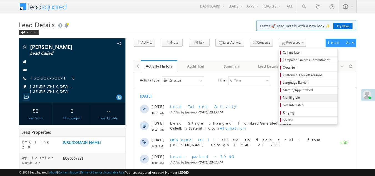
click at [283, 97] on span "Not Eligible" at bounding box center [309, 97] width 53 height 5
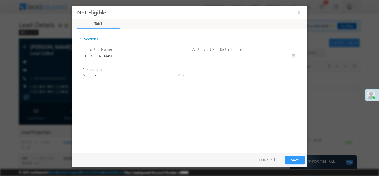
click at [221, 55] on body "Not Eligible ×" at bounding box center [190, 78] width 236 height 144
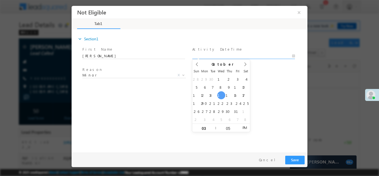
type input "10/15/25 3:05 PM"
click at [293, 158] on button "Save" at bounding box center [294, 159] width 19 height 9
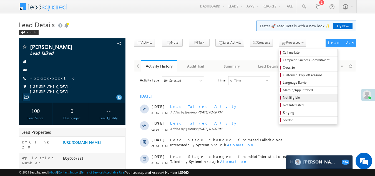
click at [283, 98] on span "Not Eligible" at bounding box center [309, 97] width 53 height 5
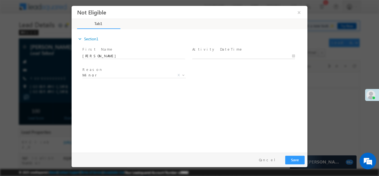
type input "[DATE] 3:08 PM"
click at [221, 55] on body "Not Eligible ×" at bounding box center [190, 78] width 236 height 144
click at [294, 161] on button "Save" at bounding box center [294, 159] width 19 height 9
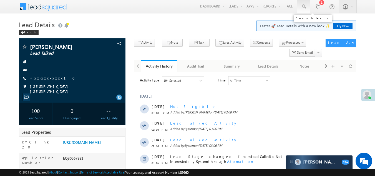
click at [303, 4] on span at bounding box center [304, 7] width 6 height 6
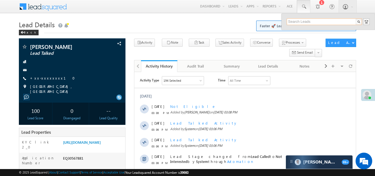
paste input "EQ30571351"
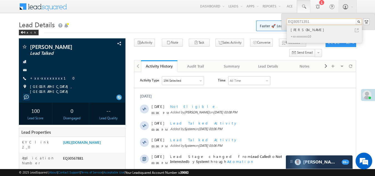
type input "EQ30571351"
click at [298, 30] on div "[PERSON_NAME]" at bounding box center [326, 30] width 74 height 6
click at [298, 31] on div "[PERSON_NAME]" at bounding box center [326, 30] width 74 height 6
click at [302, 36] on div "+xx-xxxxxxxx10" at bounding box center [326, 36] width 74 height 7
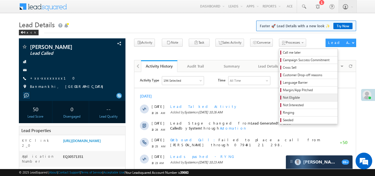
click at [283, 96] on span "Not Eligible" at bounding box center [309, 97] width 53 height 5
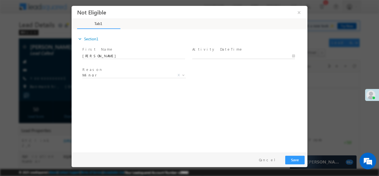
type input "[DATE] 3:09 PM"
click at [209, 53] on input "10/15/25 3:09 PM" at bounding box center [243, 56] width 103 height 6
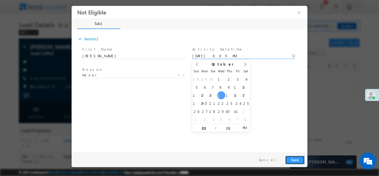
click at [292, 157] on button "Save" at bounding box center [294, 159] width 19 height 9
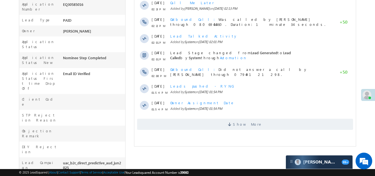
scroll to position [166, 0]
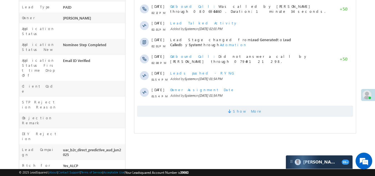
click at [183, 113] on span "Show More" at bounding box center [245, 110] width 216 height 11
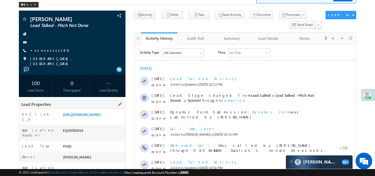
scroll to position [0, 0]
click at [42, 50] on link "+xx-xxxxxxxx88" at bounding box center [50, 50] width 40 height 5
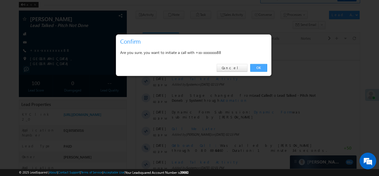
click at [259, 65] on link "OK" at bounding box center [258, 68] width 17 height 8
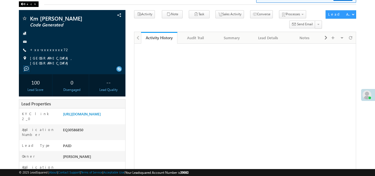
scroll to position [28, 0]
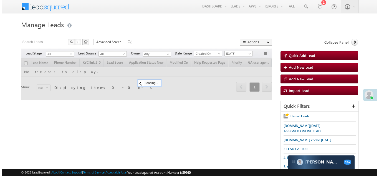
scroll to position [138, 0]
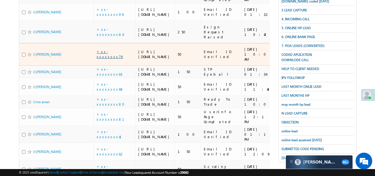
click at [110, 59] on link "+xx-xxxxxxxx76" at bounding box center [110, 54] width 26 height 10
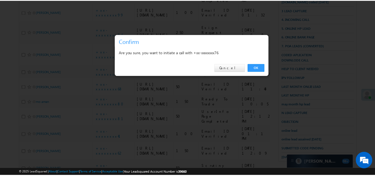
scroll to position [0, 0]
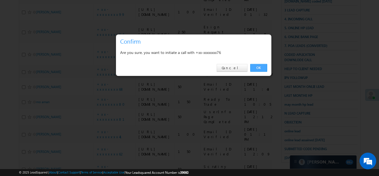
click at [260, 66] on link "OK" at bounding box center [258, 68] width 17 height 8
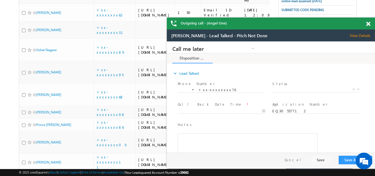
scroll to position [320, 0]
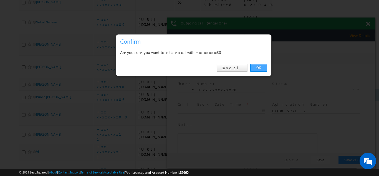
click at [260, 68] on link "OK" at bounding box center [258, 68] width 17 height 8
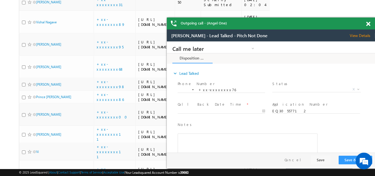
scroll to position [0, 0]
click at [366, 23] on span at bounding box center [368, 24] width 4 height 5
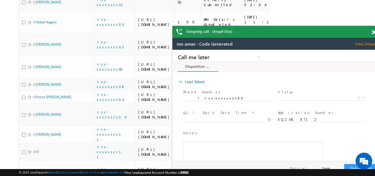
click at [371, 33] on span at bounding box center [373, 32] width 4 height 5
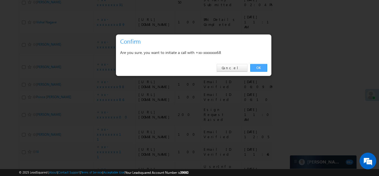
click at [254, 67] on link "OK" at bounding box center [258, 68] width 17 height 8
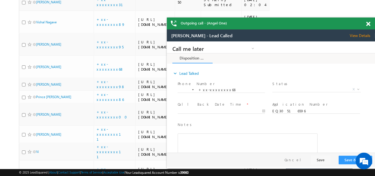
click at [356, 35] on span "View Details" at bounding box center [362, 35] width 25 height 5
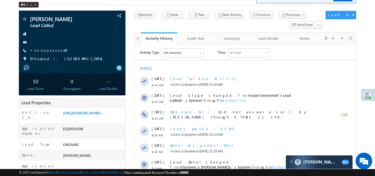
drag, startPoint x: 77, startPoint y: 114, endPoint x: 128, endPoint y: 30, distance: 98.5
